Goal: Find specific page/section: Find specific page/section

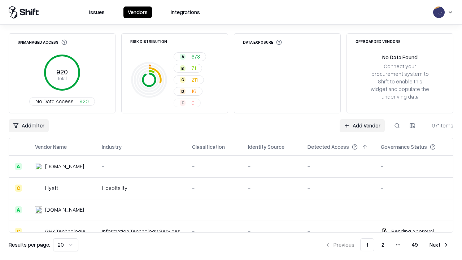
click at [231, 130] on div "Add Filter Add Vendor 971 items" at bounding box center [231, 125] width 444 height 13
click at [28, 126] on html "Issues Vendors Integrations Unmanaged Access 920 Total No Data Access 920 Risk …" at bounding box center [231, 130] width 462 height 260
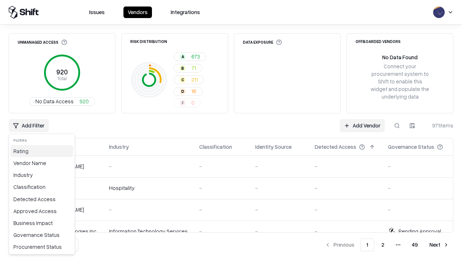
click at [42, 151] on div "Rating" at bounding box center [41, 151] width 63 height 12
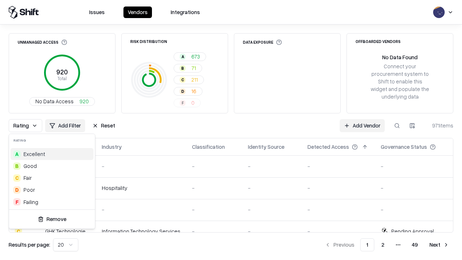
click at [231, 130] on html "Issues Vendors Integrations Unmanaged Access 920 Total No Data Access 920 Risk …" at bounding box center [231, 130] width 462 height 260
click at [231, 130] on div "Rating Add Filter Reset Add Vendor 971 items" at bounding box center [231, 125] width 444 height 13
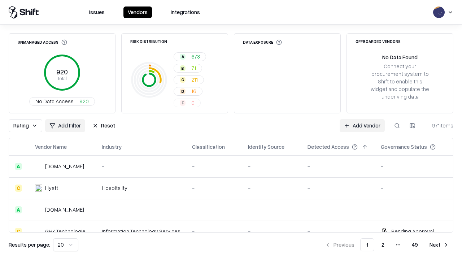
click at [104, 126] on button "Reset" at bounding box center [103, 125] width 31 height 13
click at [231, 130] on div "Rating Add Filter Reset Add Vendor 971 items" at bounding box center [231, 125] width 444 height 13
click at [28, 126] on html "Issues Vendors Integrations Unmanaged Access 920 Total No Data Access 920 Risk …" at bounding box center [231, 130] width 462 height 260
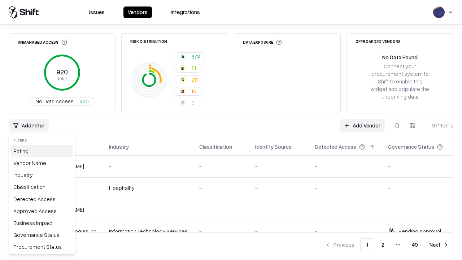
click at [42, 151] on div "Rating" at bounding box center [41, 151] width 63 height 12
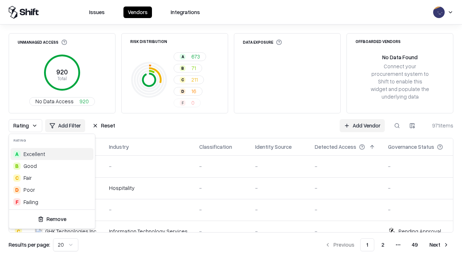
click at [52, 154] on div "A Excellent" at bounding box center [51, 154] width 83 height 12
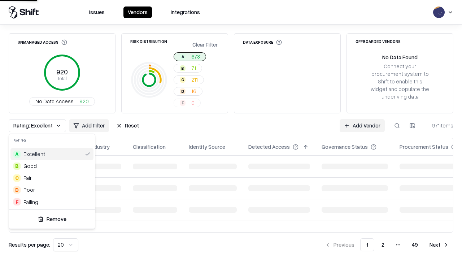
click at [231, 130] on html "Issues Vendors Integrations Unmanaged Access 920 Total No Data Access 920 Risk …" at bounding box center [231, 130] width 462 height 260
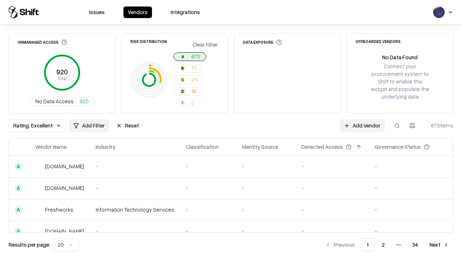
click at [231, 130] on div "Rating: Excellent Add Filter Reset Add Vendor 673 items" at bounding box center [231, 125] width 444 height 13
click at [127, 126] on button "Reset" at bounding box center [127, 125] width 31 height 13
click at [231, 130] on div "Add Filter Add Vendor 673 items" at bounding box center [231, 125] width 444 height 13
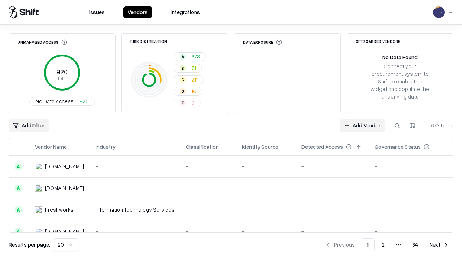
click at [28, 126] on html "Issues Vendors Integrations Unmanaged Access 920 Total No Data Access 920 Risk …" at bounding box center [231, 130] width 462 height 260
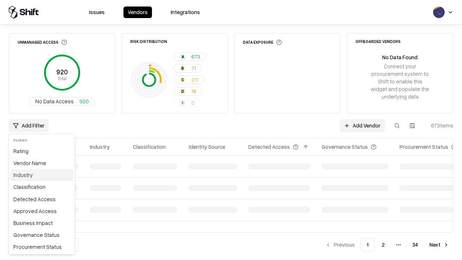
click at [42, 175] on div "Industry" at bounding box center [41, 175] width 63 height 12
